Goal: Check status: Check status

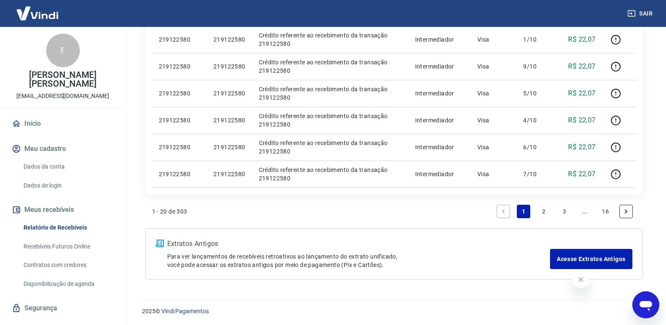
scroll to position [819, 0]
click at [549, 210] on link "2" at bounding box center [544, 210] width 13 height 13
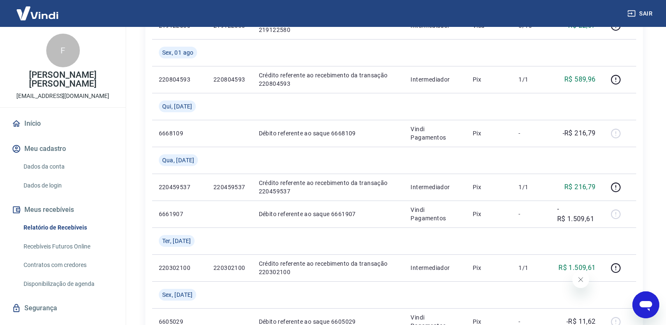
scroll to position [252, 0]
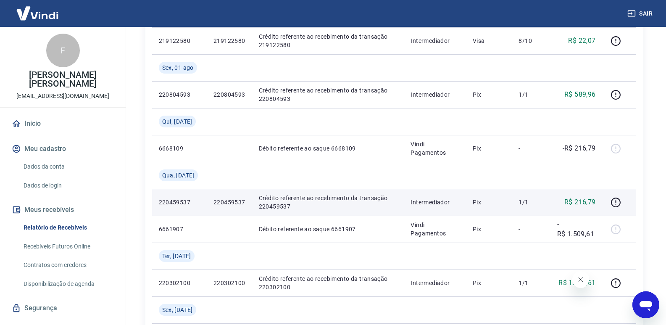
click at [583, 200] on p "R$ 216,79" at bounding box center [581, 202] width 32 height 10
click at [439, 198] on p "Intermediador" at bounding box center [435, 202] width 48 height 8
drag, startPoint x: 303, startPoint y: 193, endPoint x: 299, endPoint y: 194, distance: 4.3
click at [302, 193] on td "Crédito referente ao recebimento da transação 220459537" at bounding box center [328, 202] width 152 height 27
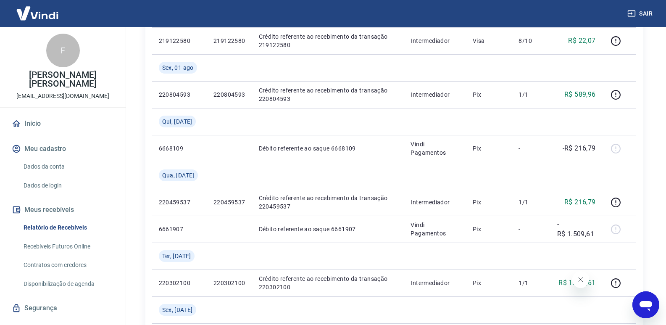
drag, startPoint x: 149, startPoint y: 197, endPoint x: 158, endPoint y: 199, distance: 9.1
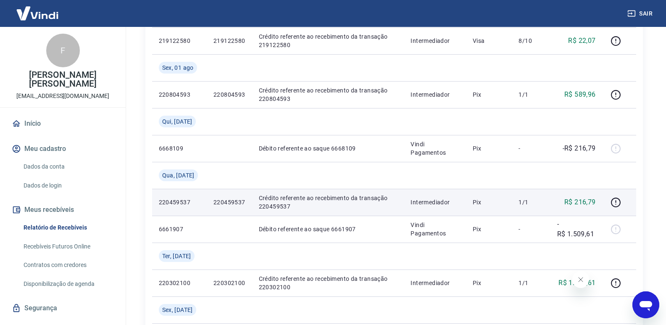
click at [150, 197] on div "ID Pedido Descrição Origem Pagamento Parcelas Valor Líq. Tarifas Dom, 03 ago 21…" at bounding box center [394, 323] width 498 height 875
click at [162, 200] on p "220459537" at bounding box center [179, 202] width 41 height 8
click at [168, 201] on p "220459537" at bounding box center [179, 202] width 41 height 8
drag, startPoint x: 158, startPoint y: 202, endPoint x: 190, endPoint y: 202, distance: 32.4
click at [190, 202] on td "220459537" at bounding box center [179, 202] width 55 height 27
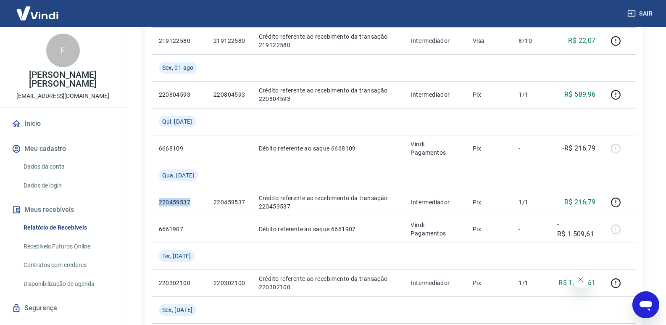
copy p "220459537"
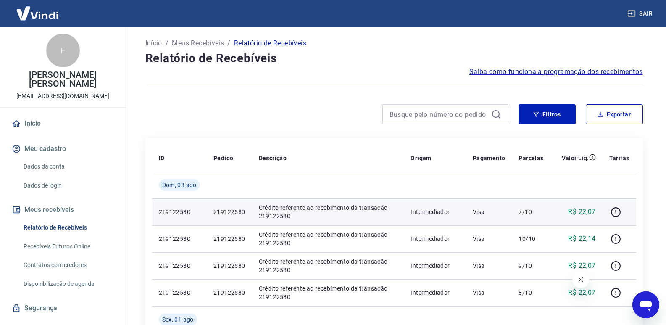
scroll to position [0, 0]
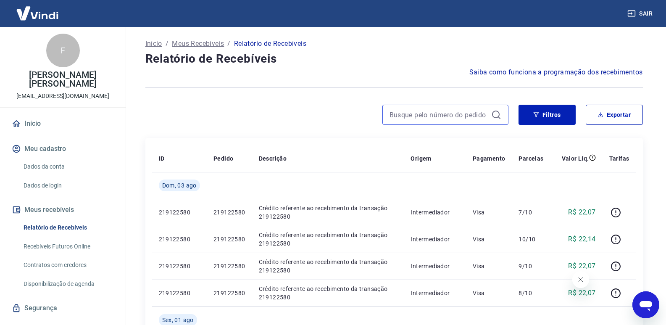
click at [474, 118] on input at bounding box center [439, 114] width 98 height 13
paste input "220459537"
type input "220459537"
click at [494, 114] on icon at bounding box center [497, 115] width 10 height 10
click at [460, 118] on input "220459537" at bounding box center [439, 114] width 98 height 13
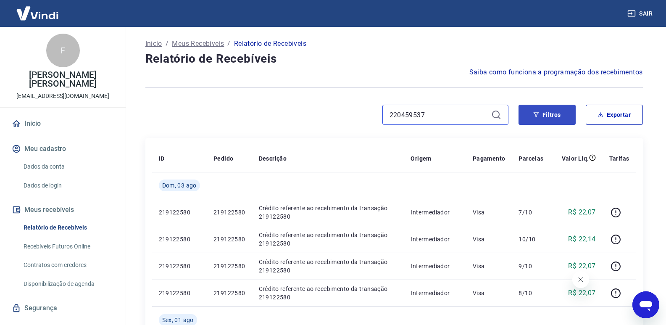
click at [456, 114] on input "220459537" at bounding box center [439, 114] width 98 height 13
click at [501, 113] on icon at bounding box center [497, 115] width 10 height 10
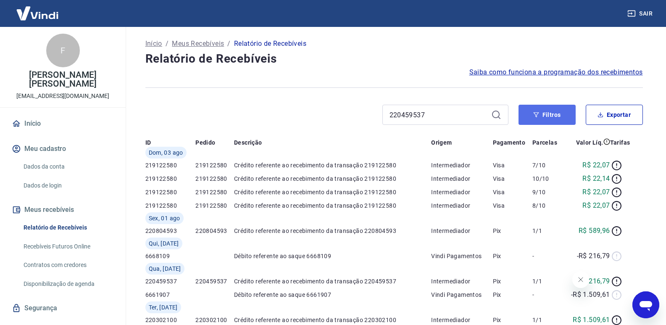
click at [525, 114] on button "Filtros" at bounding box center [547, 115] width 57 height 20
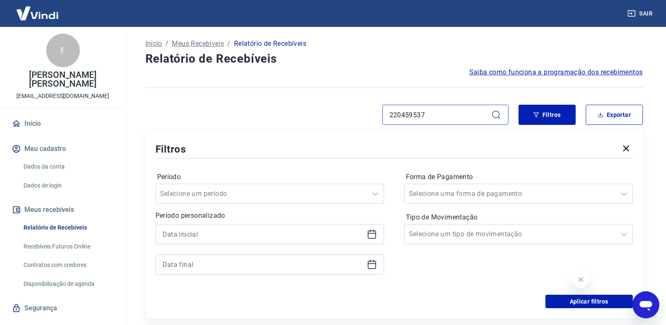
click at [470, 116] on input "220459537" at bounding box center [439, 114] width 98 height 13
click at [496, 112] on icon at bounding box center [497, 115] width 10 height 10
click at [494, 115] on icon at bounding box center [497, 115] width 10 height 10
click at [459, 121] on div "220459537" at bounding box center [446, 115] width 126 height 20
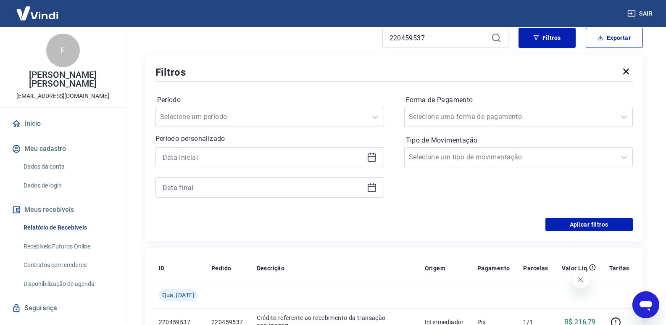
scroll to position [226, 0]
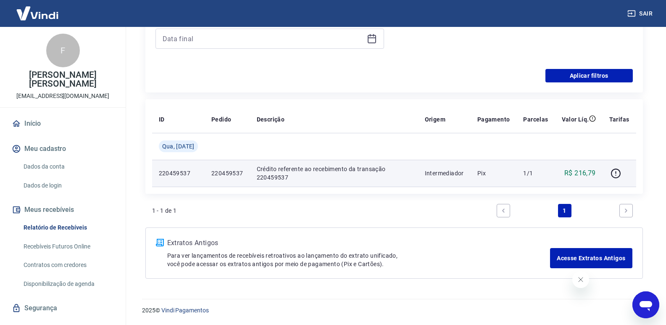
click at [211, 173] on p "220459537" at bounding box center [227, 173] width 32 height 8
click at [265, 174] on p "Crédito referente ao recebimento da transação 220459537" at bounding box center [334, 173] width 155 height 17
drag, startPoint x: 494, startPoint y: 174, endPoint x: 478, endPoint y: 174, distance: 16.0
click at [491, 174] on p "Pix" at bounding box center [494, 173] width 33 height 8
click at [474, 174] on td "Pix" at bounding box center [494, 173] width 46 height 27
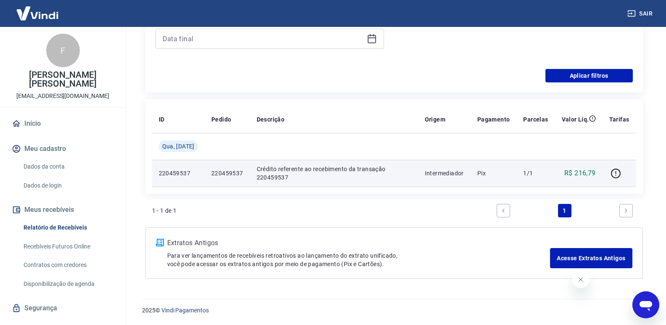
click at [580, 170] on p "R$ 216,79" at bounding box center [581, 173] width 32 height 10
click at [619, 173] on icon "button" at bounding box center [616, 173] width 11 height 11
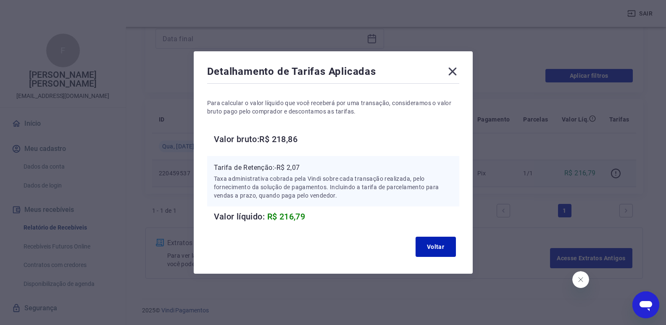
click at [458, 72] on icon at bounding box center [452, 71] width 13 height 13
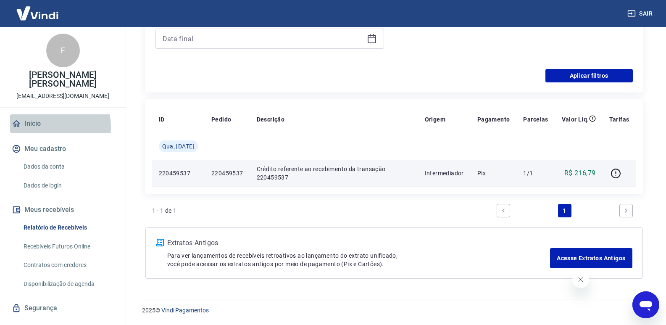
click at [40, 118] on link "Início" at bounding box center [63, 123] width 106 height 19
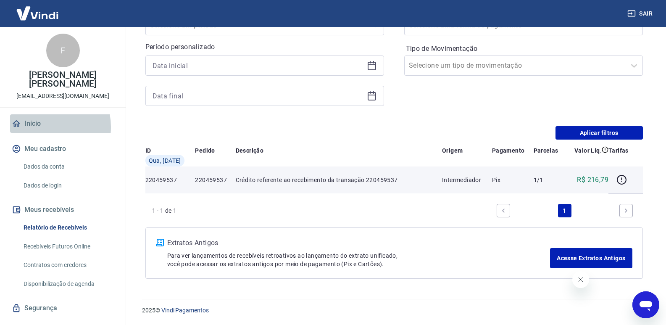
scroll to position [417, 0]
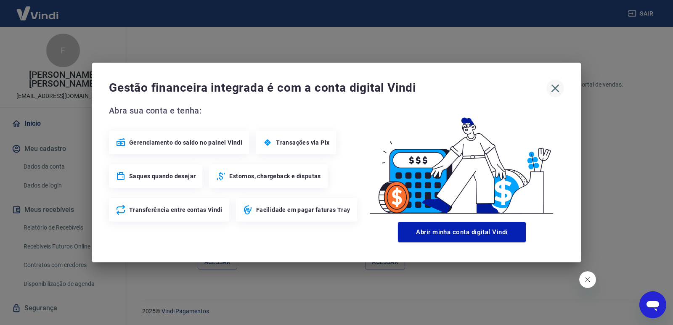
click at [552, 88] on icon "button" at bounding box center [554, 88] width 13 height 13
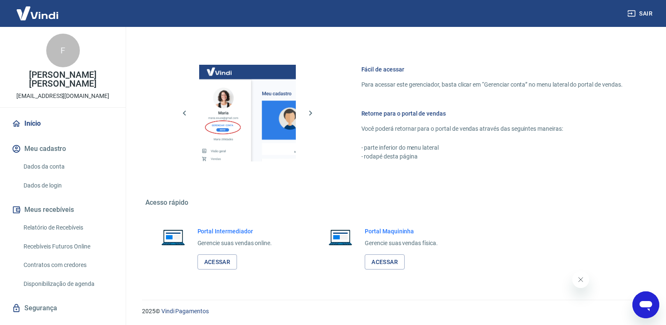
scroll to position [418, 0]
click at [39, 140] on button "Meu cadastro" at bounding box center [63, 149] width 106 height 19
click at [39, 204] on button "Meus recebíveis" at bounding box center [63, 210] width 106 height 19
